Goal: Information Seeking & Learning: Find specific page/section

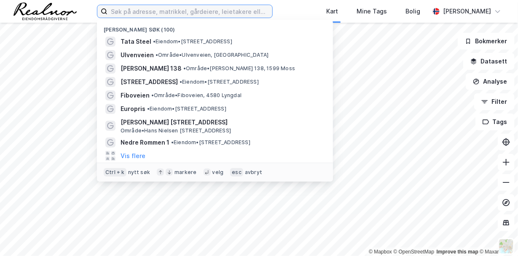
click at [150, 10] on input at bounding box center [189, 11] width 165 height 13
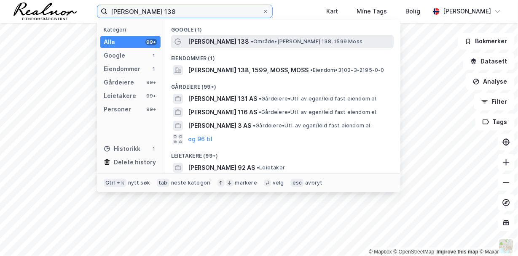
type input "[PERSON_NAME] 138"
click at [224, 46] on span "[PERSON_NAME] 138" at bounding box center [218, 42] width 61 height 10
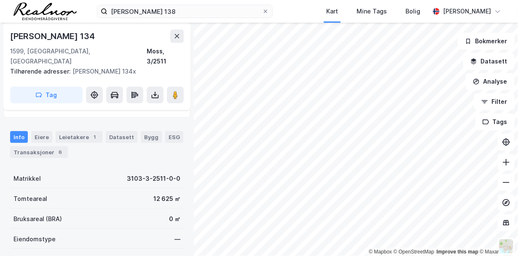
scroll to position [84, 0]
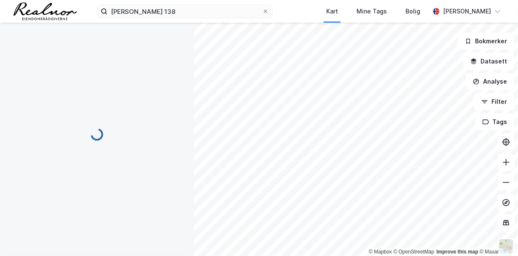
scroll to position [84, 0]
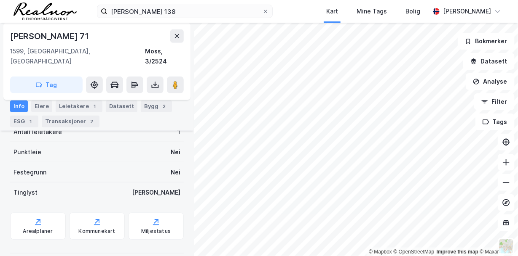
scroll to position [117, 0]
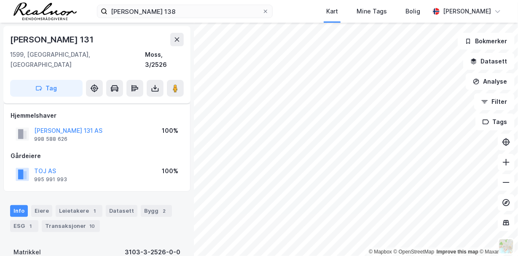
scroll to position [117, 0]
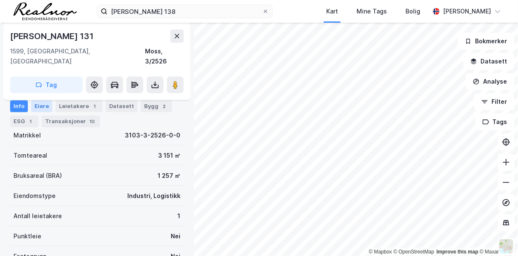
click at [40, 102] on div "Eiere" at bounding box center [41, 106] width 21 height 12
